Goal: Information Seeking & Learning: Learn about a topic

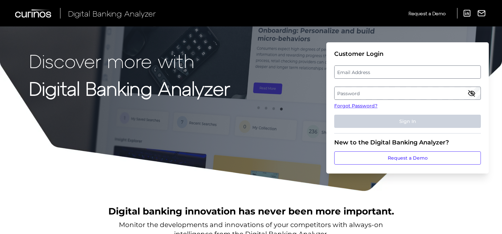
click at [367, 72] on label "Email Address" at bounding box center [408, 72] width 146 height 12
click at [367, 72] on input "email" at bounding box center [407, 71] width 147 height 13
click at [367, 72] on input "Email Address" at bounding box center [407, 71] width 147 height 13
type input "[PERSON_NAME][EMAIL_ADDRESS][PERSON_NAME][DOMAIN_NAME]"
click at [380, 93] on label "Password" at bounding box center [408, 93] width 146 height 12
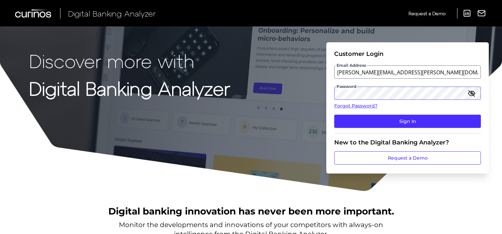
click at [334, 115] on button "Sign In" at bounding box center [407, 121] width 147 height 13
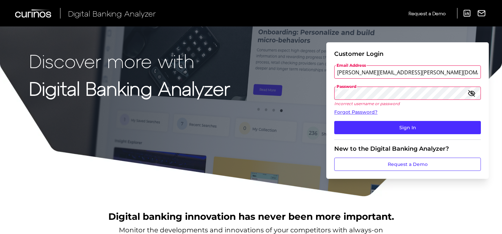
click at [334, 121] on button "Sign In" at bounding box center [407, 127] width 147 height 13
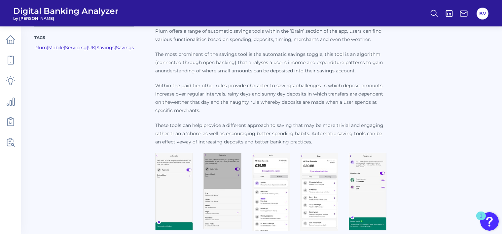
scroll to position [93, 0]
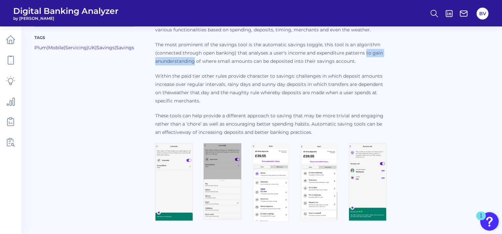
drag, startPoint x: 358, startPoint y: 53, endPoint x: 187, endPoint y: 57, distance: 171.9
click at [187, 57] on p "The most prominent of the savings tool is the automatic savings toggle, this to…" at bounding box center [270, 53] width 231 height 25
copy p "to gain anunderstanding"
click at [175, 91] on p "Within the paid tier other rules provide character to savings: challenges in wh…" at bounding box center [270, 88] width 231 height 33
click at [188, 104] on p "Within the paid tier other rules provide character to savings: challenges in wh…" at bounding box center [270, 88] width 231 height 33
